Goal: Task Accomplishment & Management: Manage account settings

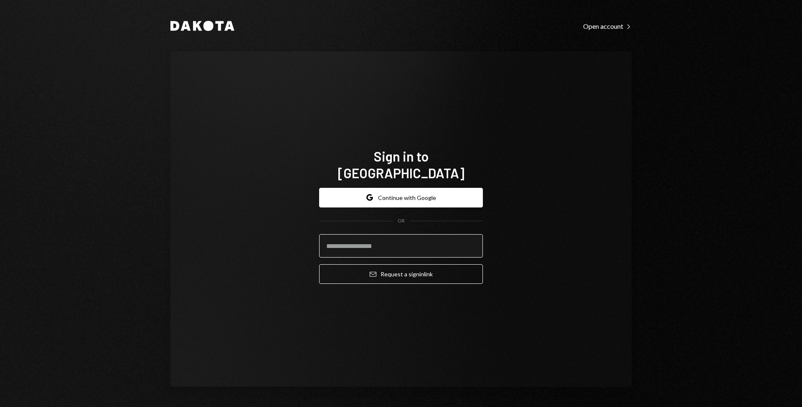
click at [345, 237] on input "email" at bounding box center [401, 245] width 164 height 23
click at [343, 244] on input "email" at bounding box center [401, 245] width 164 height 23
click at [270, 212] on div "Sign in to Dakota Google Continue with Google OR Email Request a sign in link" at bounding box center [400, 219] width 461 height 336
click at [367, 194] on icon "Google" at bounding box center [369, 197] width 7 height 7
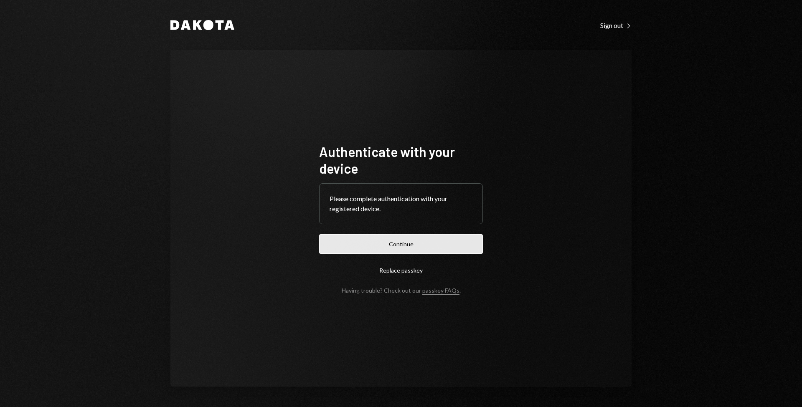
click at [355, 251] on button "Continue" at bounding box center [401, 244] width 164 height 20
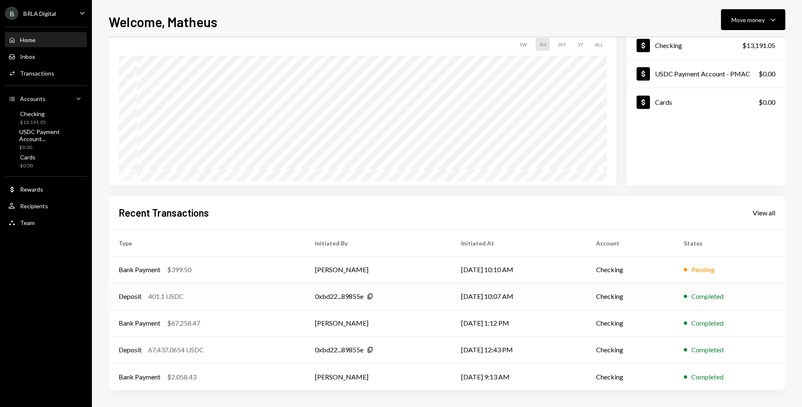
scroll to position [57, 0]
click at [218, 320] on div "Bank Payment $67,258.47" at bounding box center [207, 323] width 176 height 10
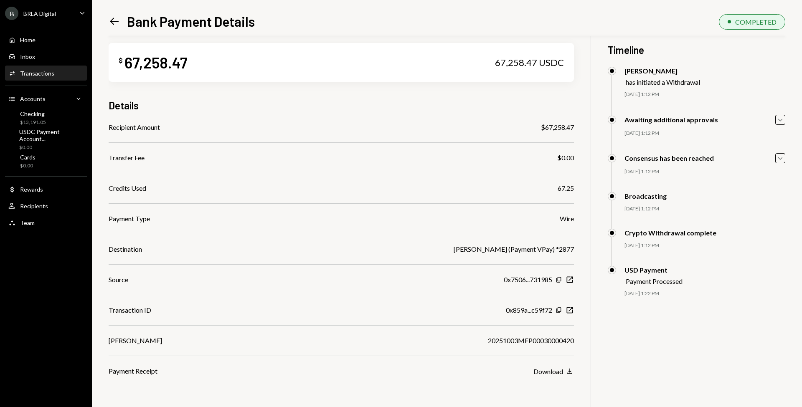
scroll to position [33, 0]
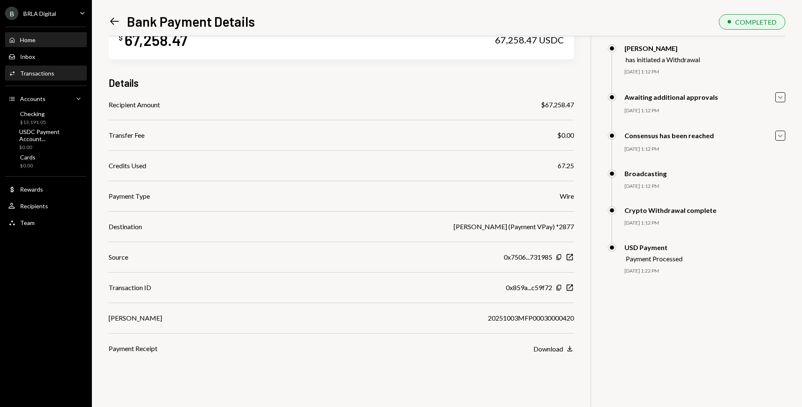
click at [36, 36] on div "Home Home" at bounding box center [21, 40] width 27 height 8
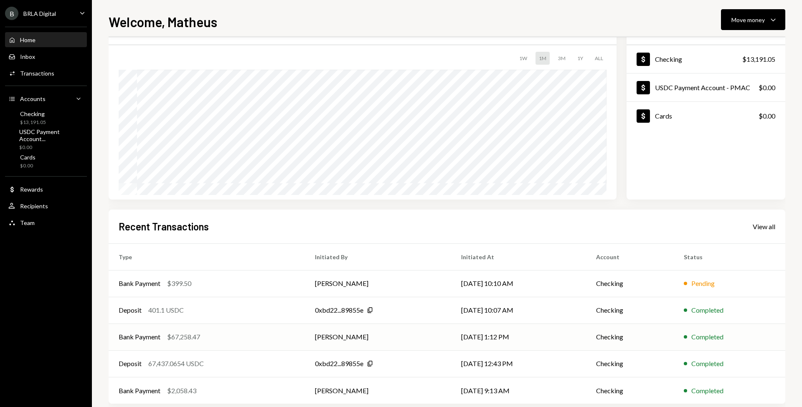
scroll to position [57, 0]
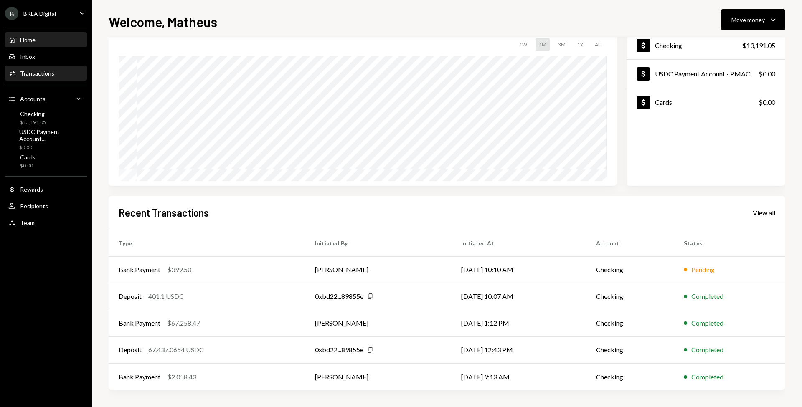
click at [46, 71] on div "Transactions" at bounding box center [37, 73] width 34 height 7
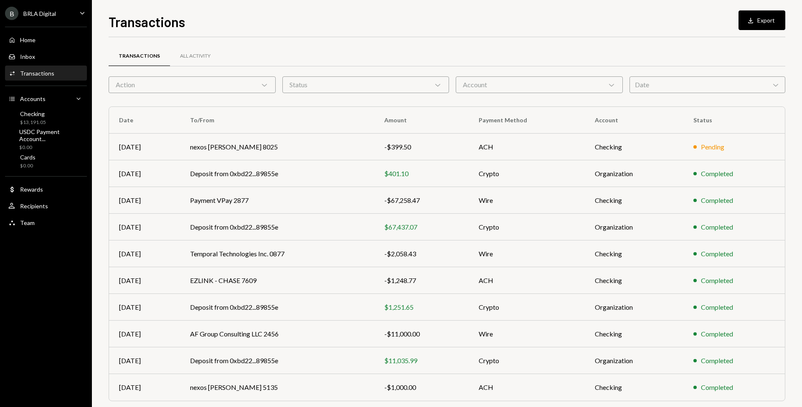
click at [231, 101] on div "Transactions All Activity Action Chevron Down Status Chevron Down Account Chevr…" at bounding box center [447, 244] width 677 height 386
